Goal: Task Accomplishment & Management: Manage account settings

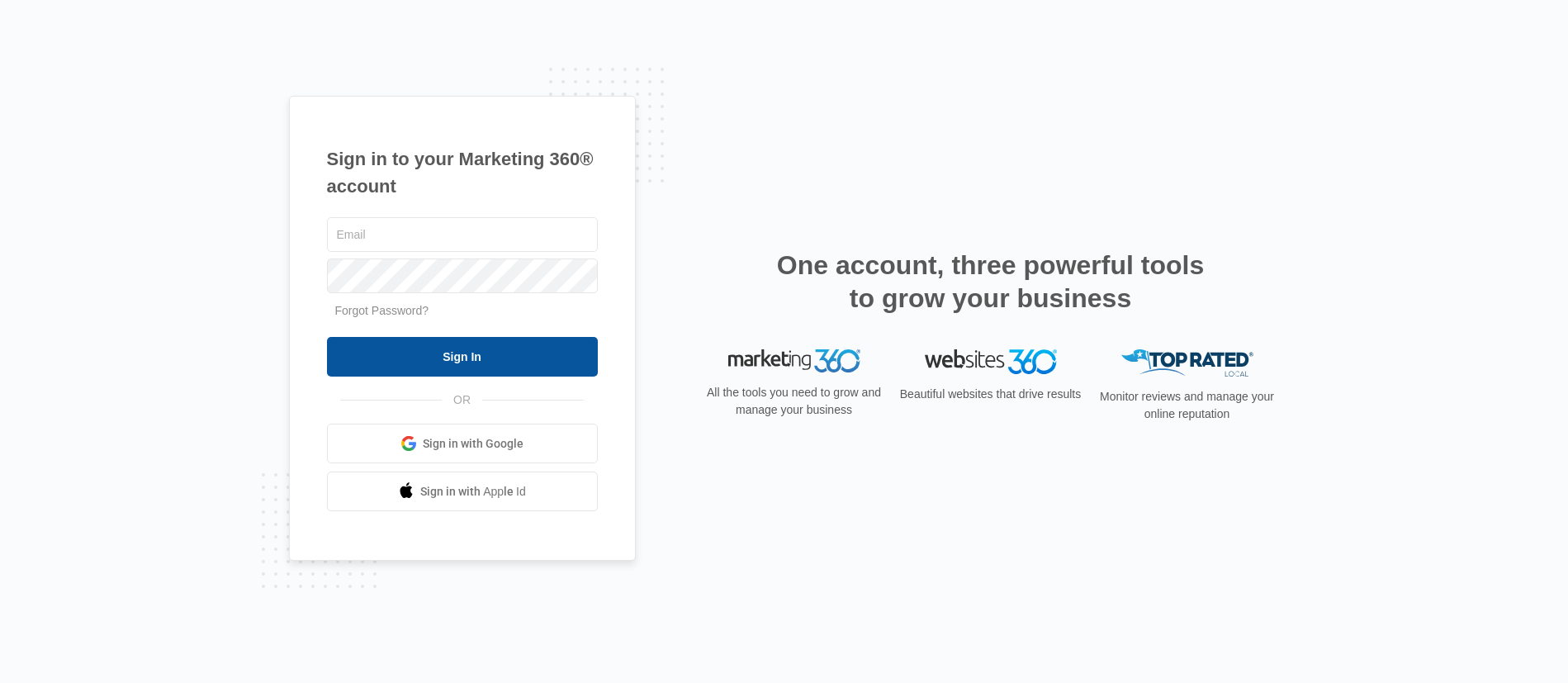
type input "[PERSON_NAME][EMAIL_ADDRESS][DOMAIN_NAME]"
click at [479, 371] on input "Sign In" at bounding box center [462, 356] width 271 height 40
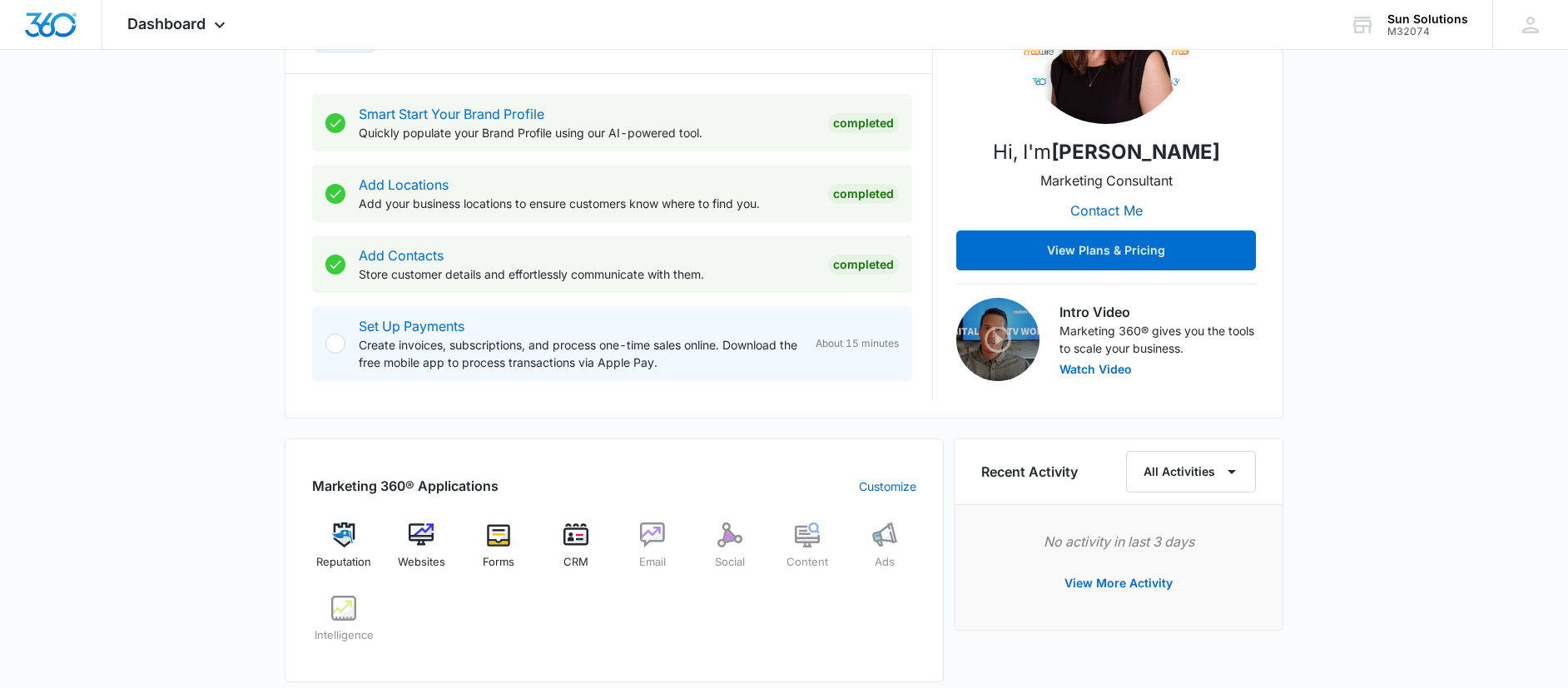
scroll to position [303, 0]
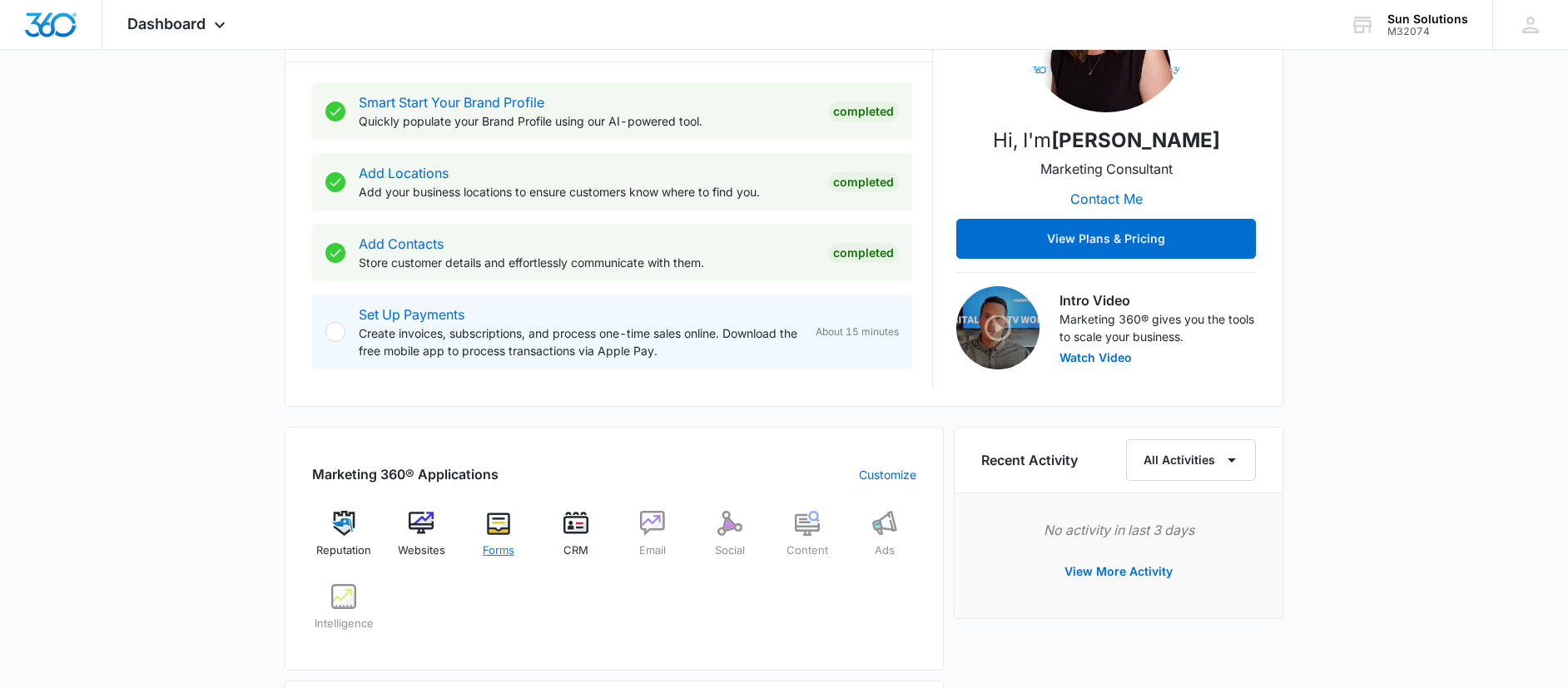
click at [504, 525] on img at bounding box center [499, 523] width 25 height 25
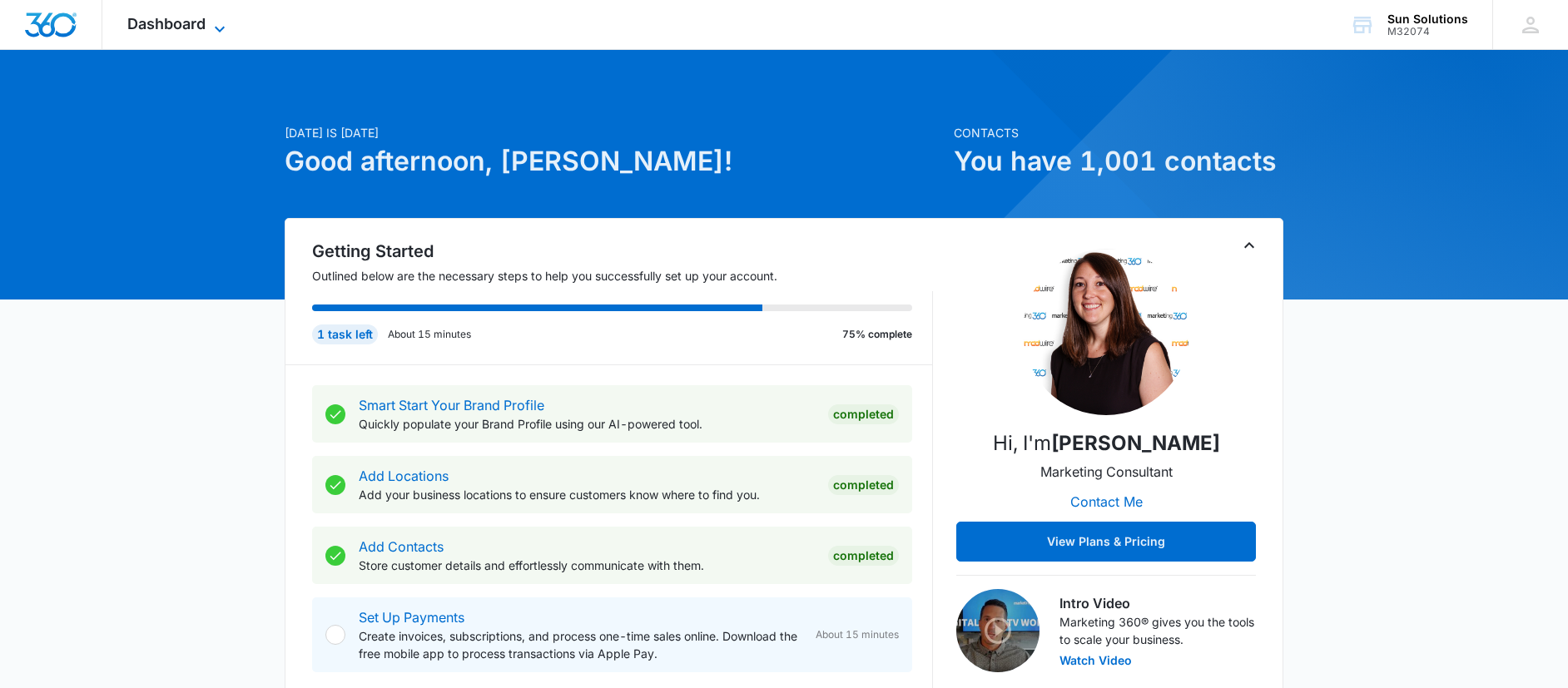
click at [216, 22] on icon at bounding box center [220, 29] width 20 height 20
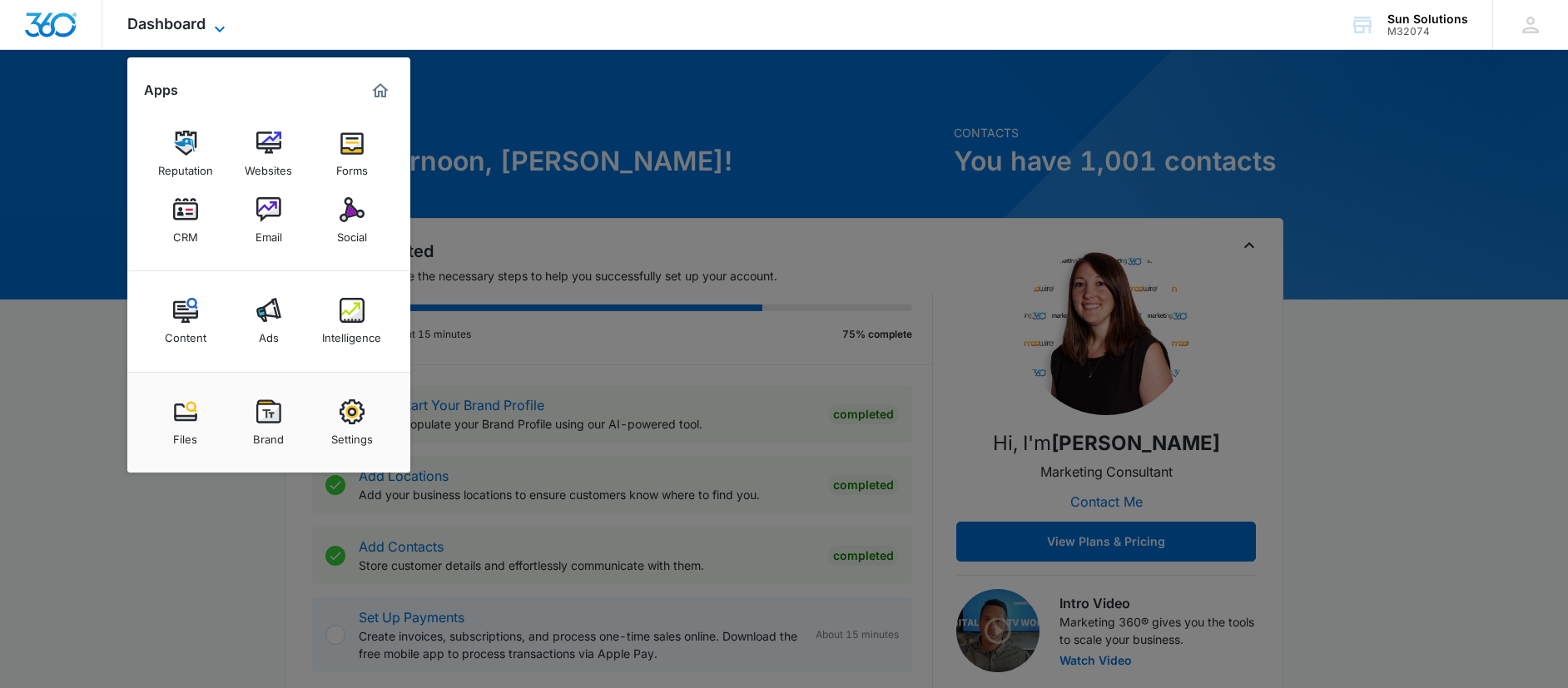
click at [219, 22] on icon at bounding box center [220, 29] width 20 height 20
